Goal: Information Seeking & Learning: Learn about a topic

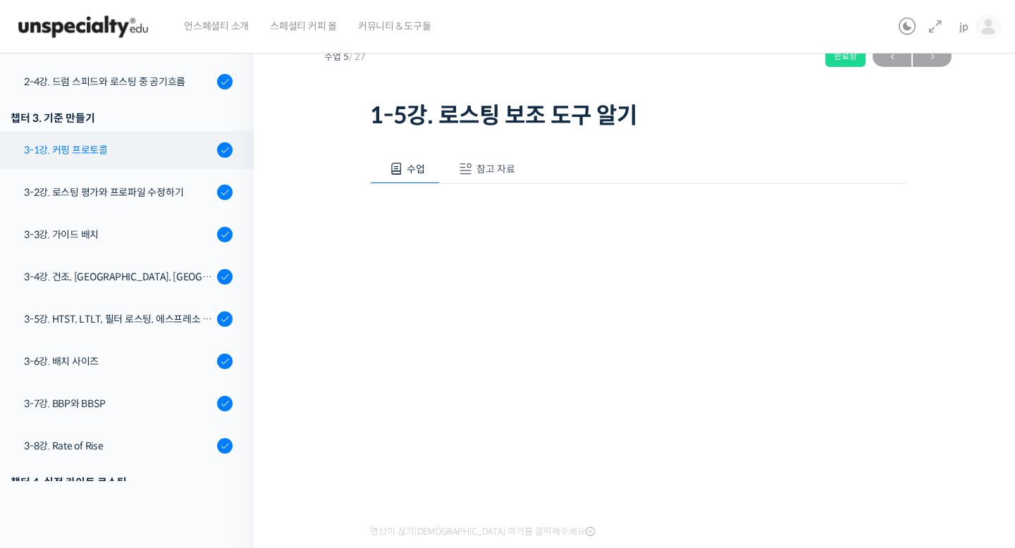
scroll to position [615, 0]
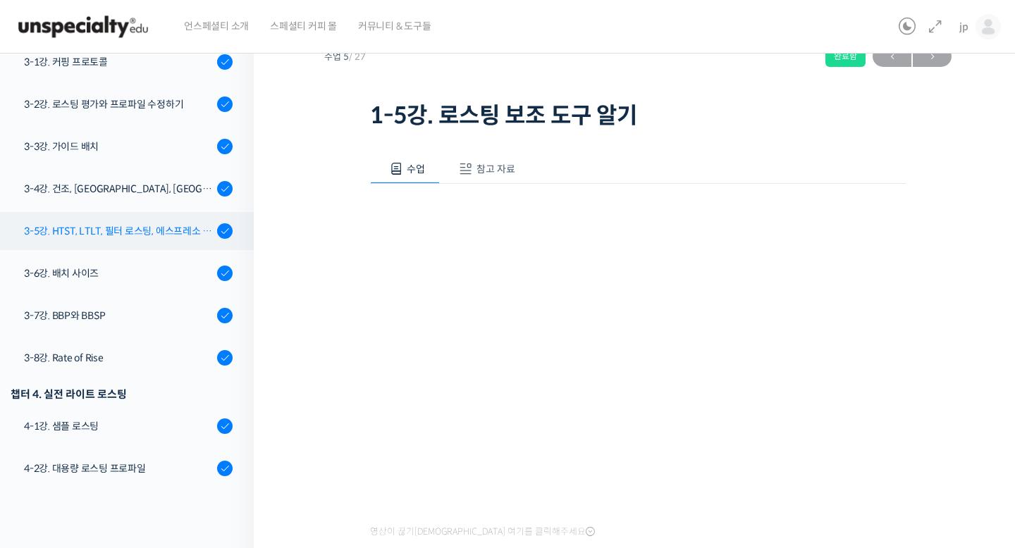
click at [161, 227] on div "3-5강. HTST, LTLT, 필터 로스팅, 에스프레소 로스팅" at bounding box center [118, 231] width 189 height 16
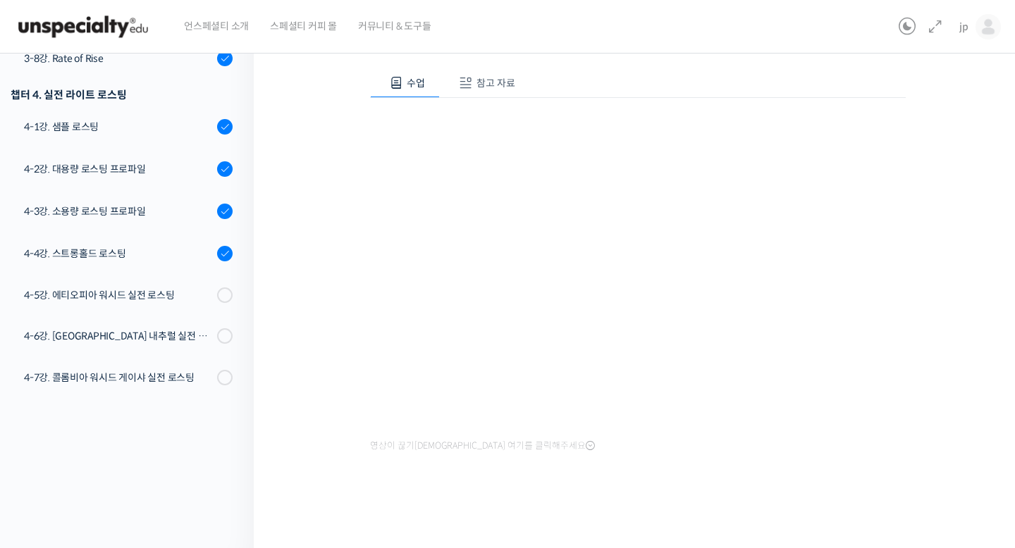
scroll to position [56, 0]
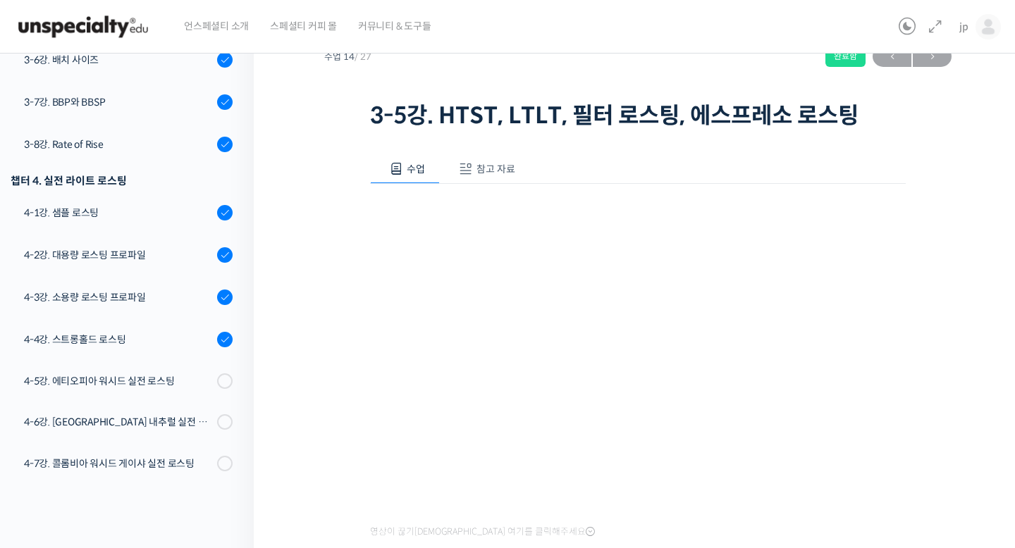
click at [483, 165] on span "참고 자료" at bounding box center [495, 169] width 39 height 13
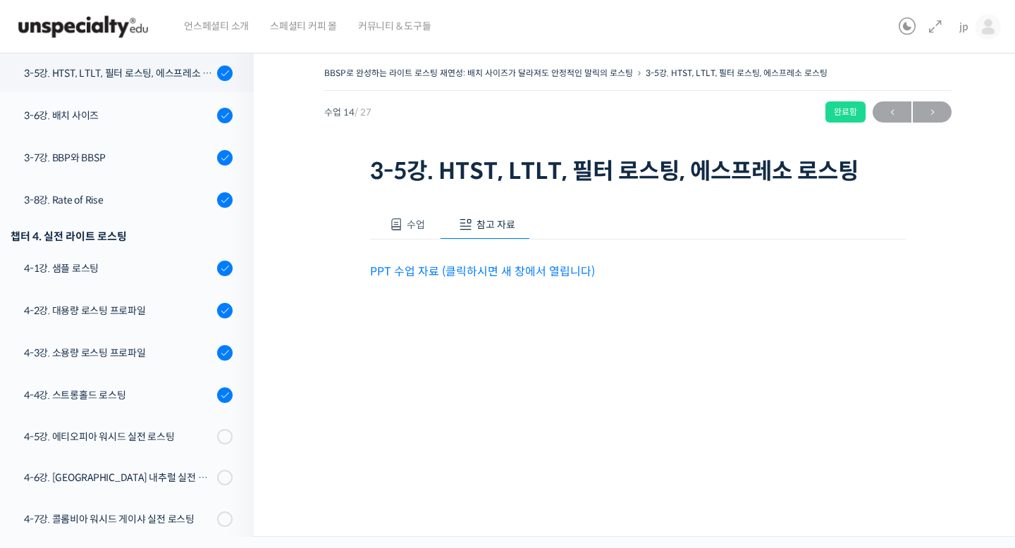
click at [501, 263] on p "PPT 수업 자료 (클릭하시면 새 창에서 열립니다)" at bounding box center [637, 271] width 535 height 19
click at [498, 270] on link "PPT 수업 자료 (클릭하시면 새 창에서 열립니다)" at bounding box center [482, 271] width 225 height 15
click at [411, 214] on button "수업" at bounding box center [405, 225] width 70 height 30
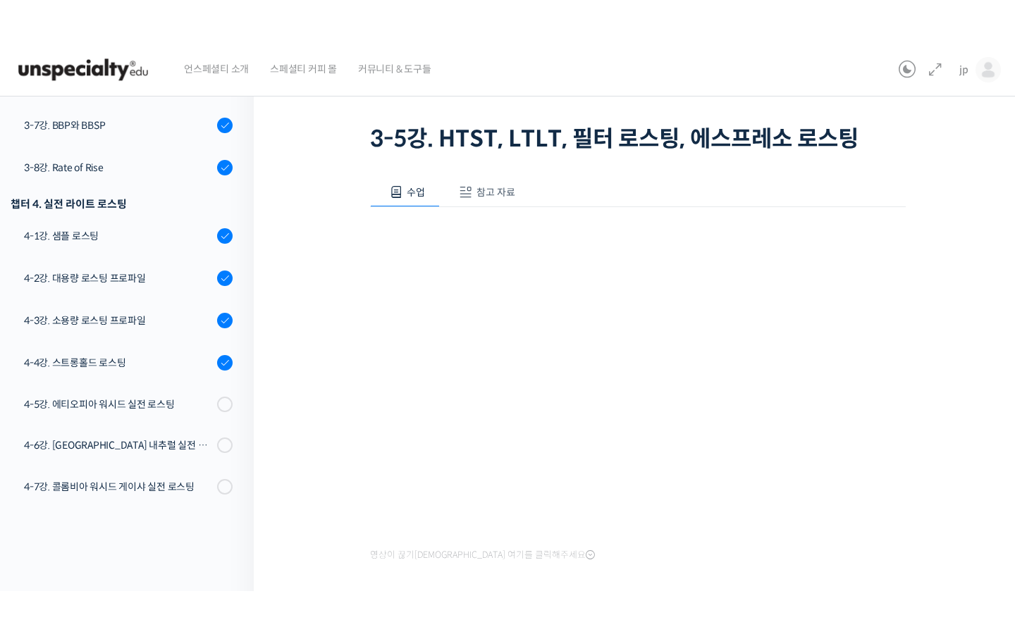
scroll to position [56, 0]
